Goal: Use online tool/utility

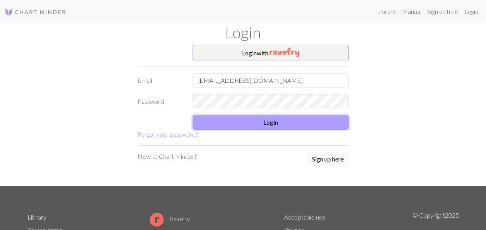
click at [247, 118] on button "Login" at bounding box center [271, 122] width 156 height 15
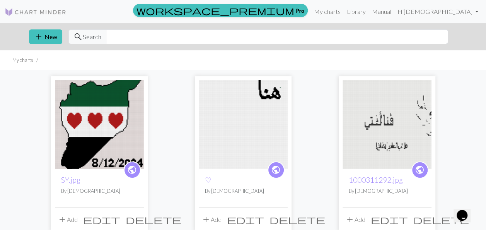
click at [247, 118] on img at bounding box center [243, 124] width 89 height 89
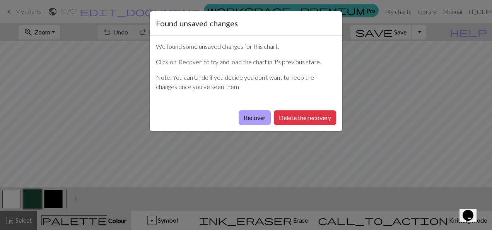
click at [251, 117] on button "Recover" at bounding box center [255, 117] width 32 height 15
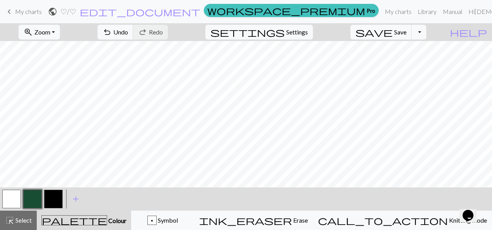
scroll to position [1131, 764]
click at [285, 35] on span "settings" at bounding box center [247, 32] width 74 height 11
select select "aran"
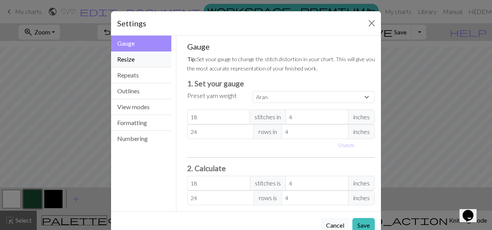
click at [146, 63] on button "Resize" at bounding box center [141, 59] width 60 height 16
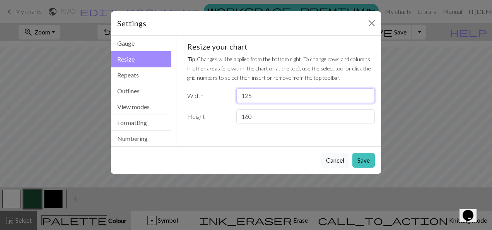
click at [273, 99] on input "125" at bounding box center [305, 95] width 138 height 15
type input "100"
click at [361, 153] on button "Save" at bounding box center [363, 160] width 22 height 15
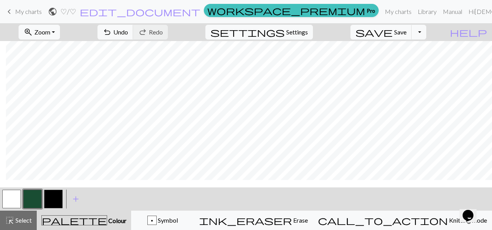
scroll to position [1041, 585]
click at [57, 195] on button "button" at bounding box center [53, 198] width 19 height 19
click at [11, 198] on button "button" at bounding box center [11, 198] width 19 height 19
click at [46, 204] on button "button" at bounding box center [53, 198] width 19 height 19
click at [133, 37] on button "undo Undo Undo" at bounding box center [115, 32] width 36 height 15
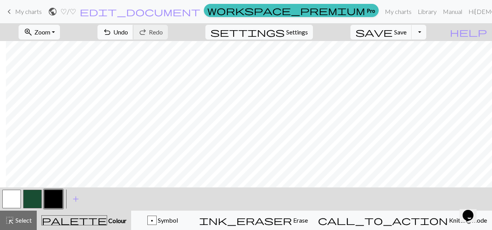
click at [133, 36] on button "undo Undo Undo" at bounding box center [115, 32] width 36 height 15
click at [11, 202] on button "button" at bounding box center [11, 198] width 19 height 19
click at [60, 195] on button "button" at bounding box center [53, 198] width 19 height 19
click at [50, 196] on button "button" at bounding box center [53, 198] width 19 height 19
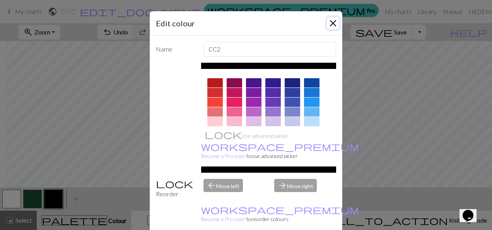
click at [331, 27] on button "Close" at bounding box center [333, 23] width 12 height 12
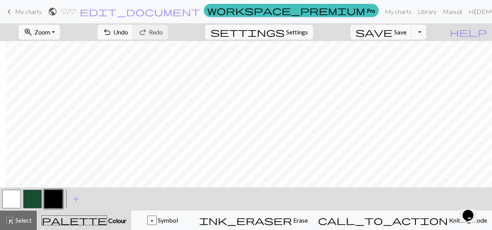
click at [12, 196] on button "button" at bounding box center [11, 198] width 19 height 19
click at [57, 204] on button "button" at bounding box center [53, 198] width 19 height 19
click at [15, 197] on button "button" at bounding box center [11, 198] width 19 height 19
click at [50, 198] on button "button" at bounding box center [53, 198] width 19 height 19
click at [13, 201] on button "button" at bounding box center [11, 198] width 19 height 19
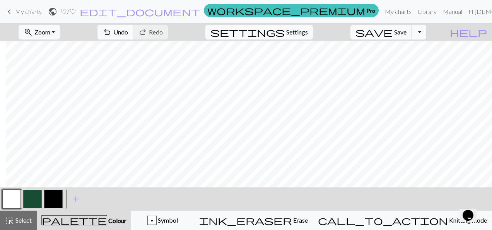
click at [62, 196] on button "button" at bounding box center [53, 198] width 19 height 19
click at [9, 201] on button "button" at bounding box center [11, 198] width 19 height 19
click at [59, 201] on button "button" at bounding box center [53, 198] width 19 height 19
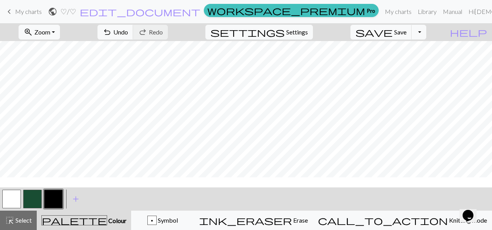
scroll to position [995, 495]
click at [15, 198] on button "button" at bounding box center [11, 198] width 19 height 19
click at [393, 36] on span "save" at bounding box center [373, 32] width 37 height 11
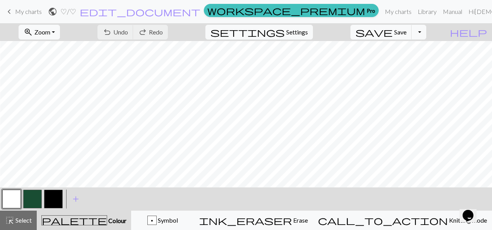
click at [53, 201] on button "button" at bounding box center [53, 198] width 19 height 19
click at [10, 200] on button "button" at bounding box center [11, 198] width 19 height 19
click at [51, 200] on button "button" at bounding box center [53, 198] width 19 height 19
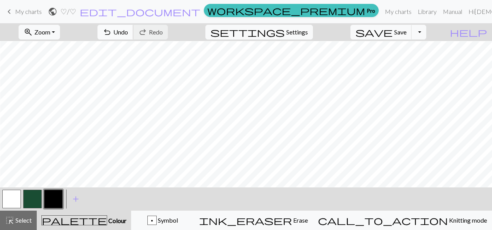
click at [128, 30] on span "Undo" at bounding box center [120, 31] width 15 height 7
click at [128, 29] on span "Undo" at bounding box center [120, 31] width 15 height 7
